Goal: Check status: Check status

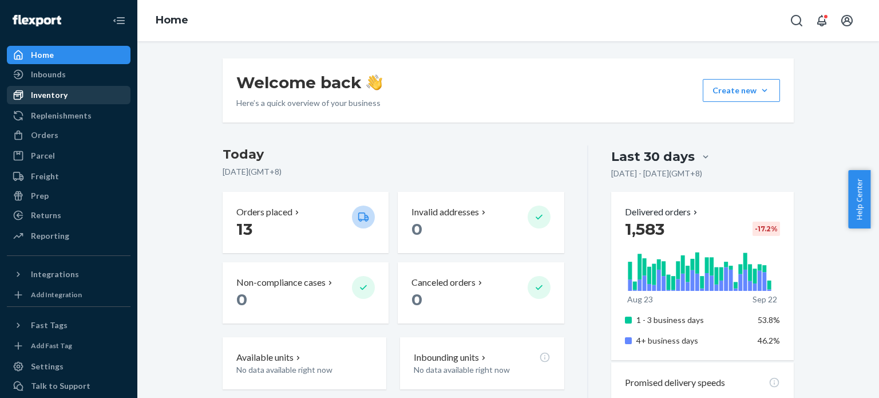
click at [81, 96] on div "Inventory" at bounding box center [68, 95] width 121 height 16
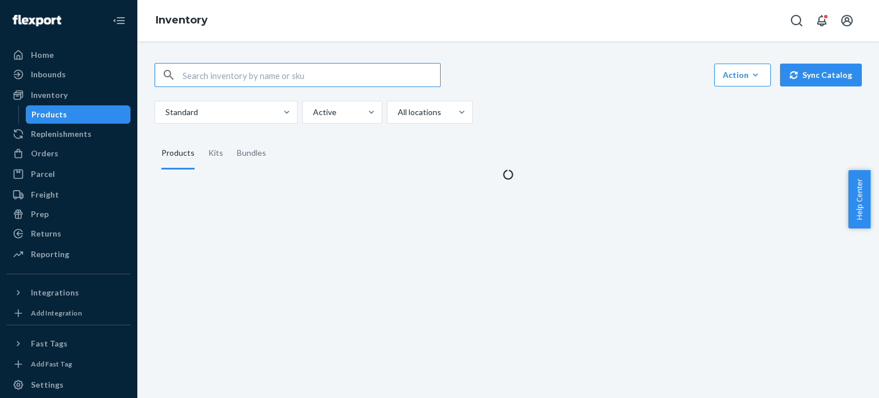
click at [284, 72] on input "text" at bounding box center [312, 75] width 258 height 23
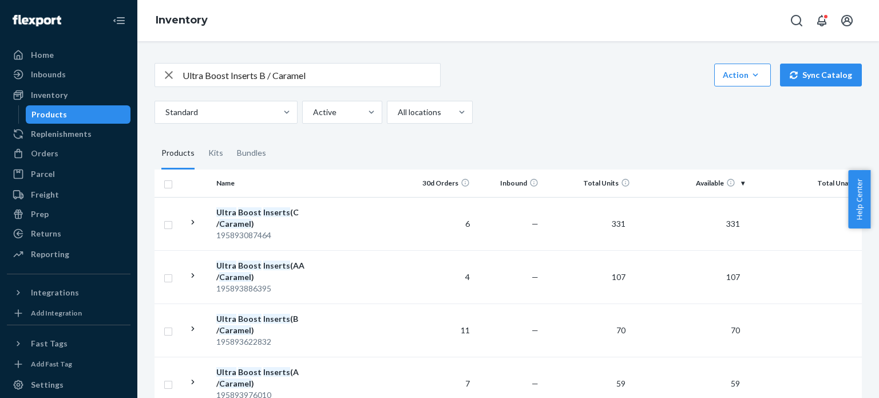
click at [289, 77] on input "Ultra Boost Inserts B / Caramel" at bounding box center [312, 75] width 258 height 23
paste input "SKU 195893422883"
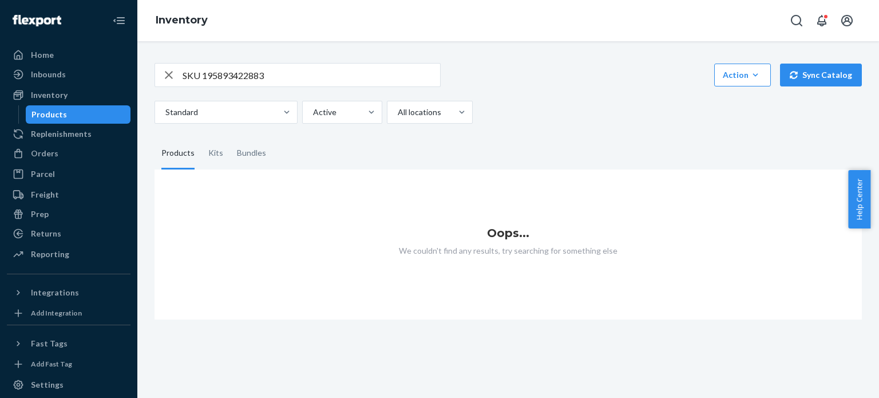
click at [204, 80] on input "SKU 195893422883" at bounding box center [312, 75] width 258 height 23
type input "195893422883"
